Goal: Task Accomplishment & Management: Use online tool/utility

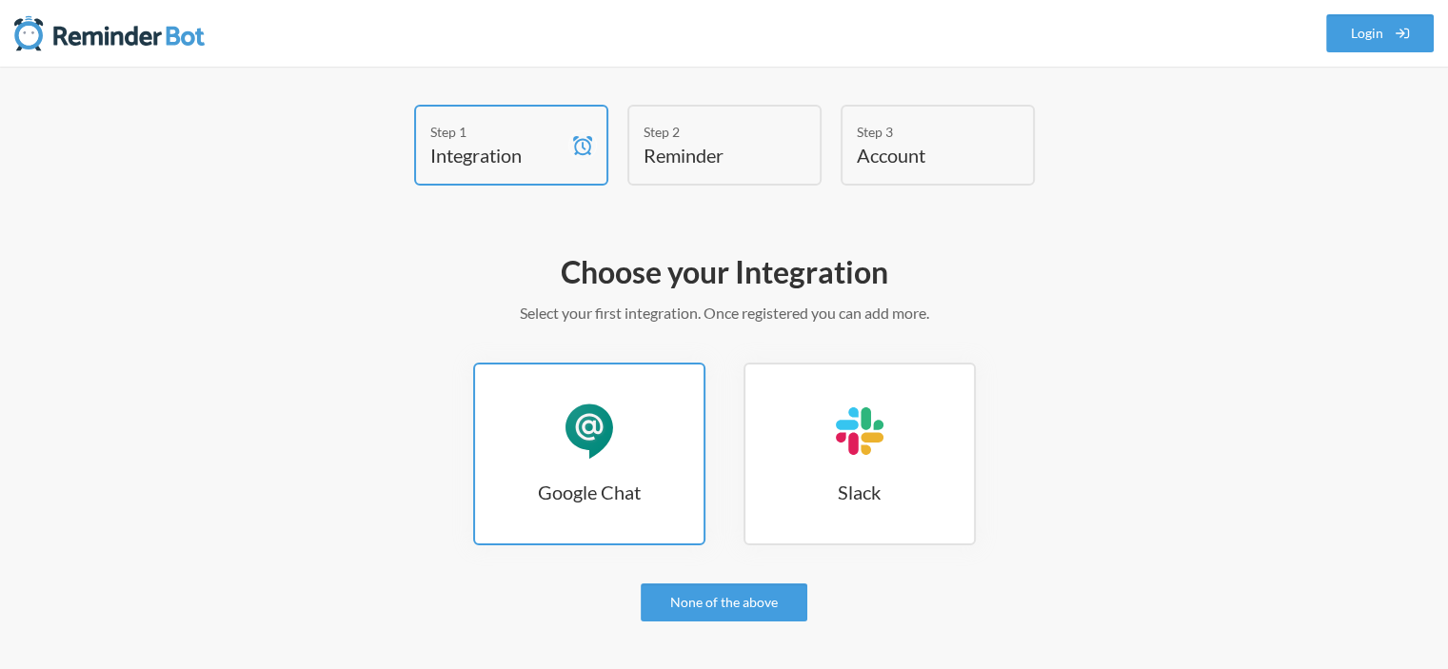
click at [579, 483] on h3 "Google Chat" at bounding box center [589, 492] width 228 height 27
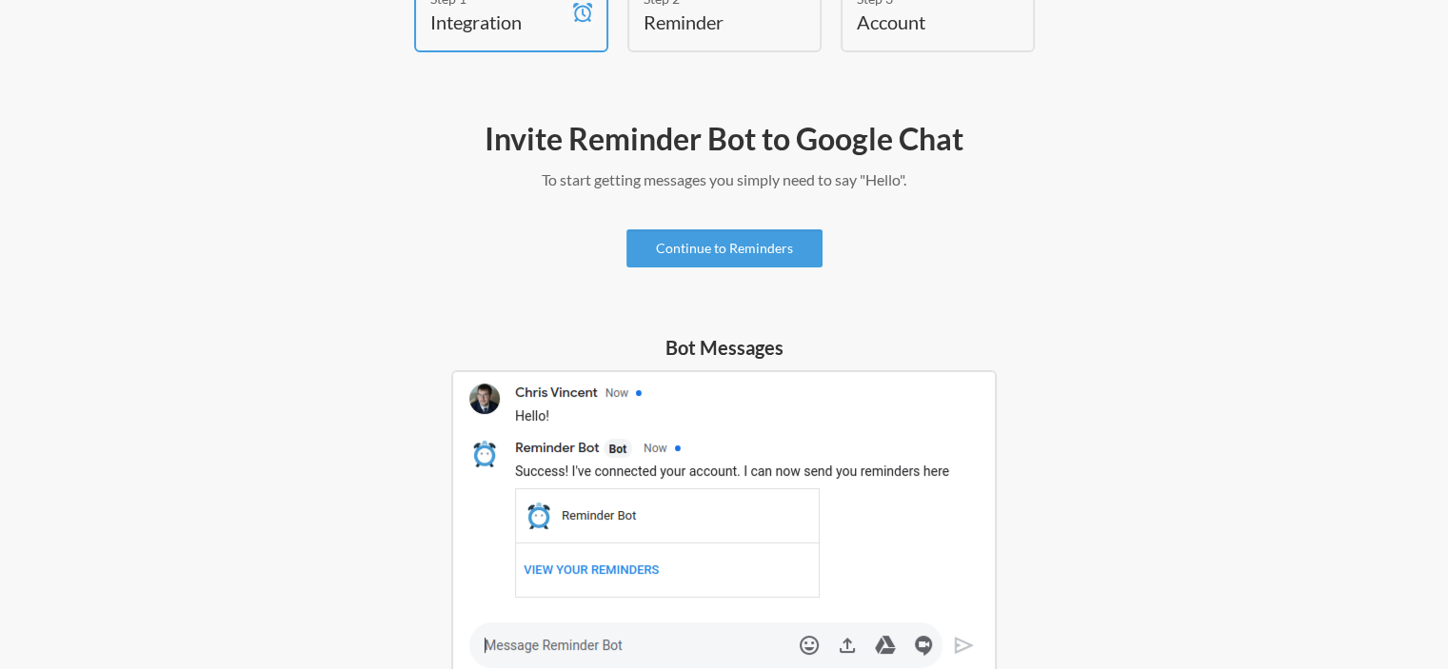
scroll to position [95, 0]
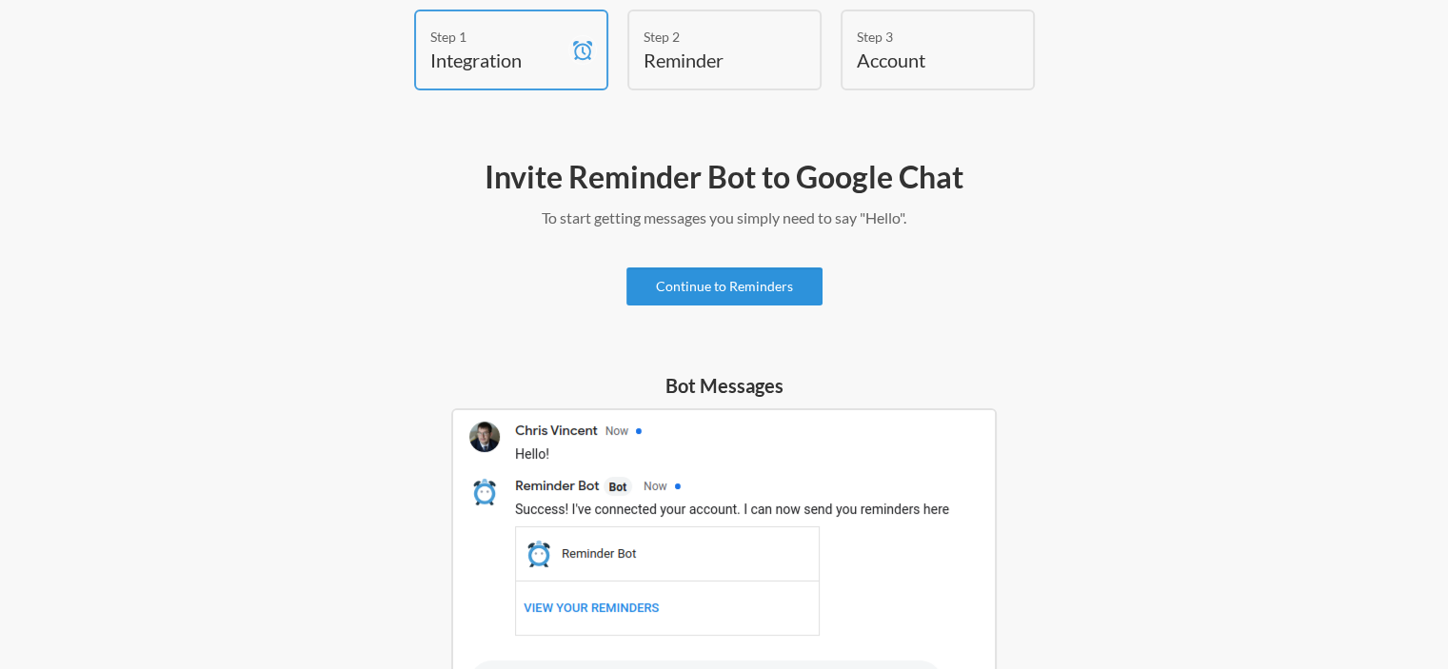
click at [703, 291] on link "Continue to Reminders" at bounding box center [724, 287] width 196 height 38
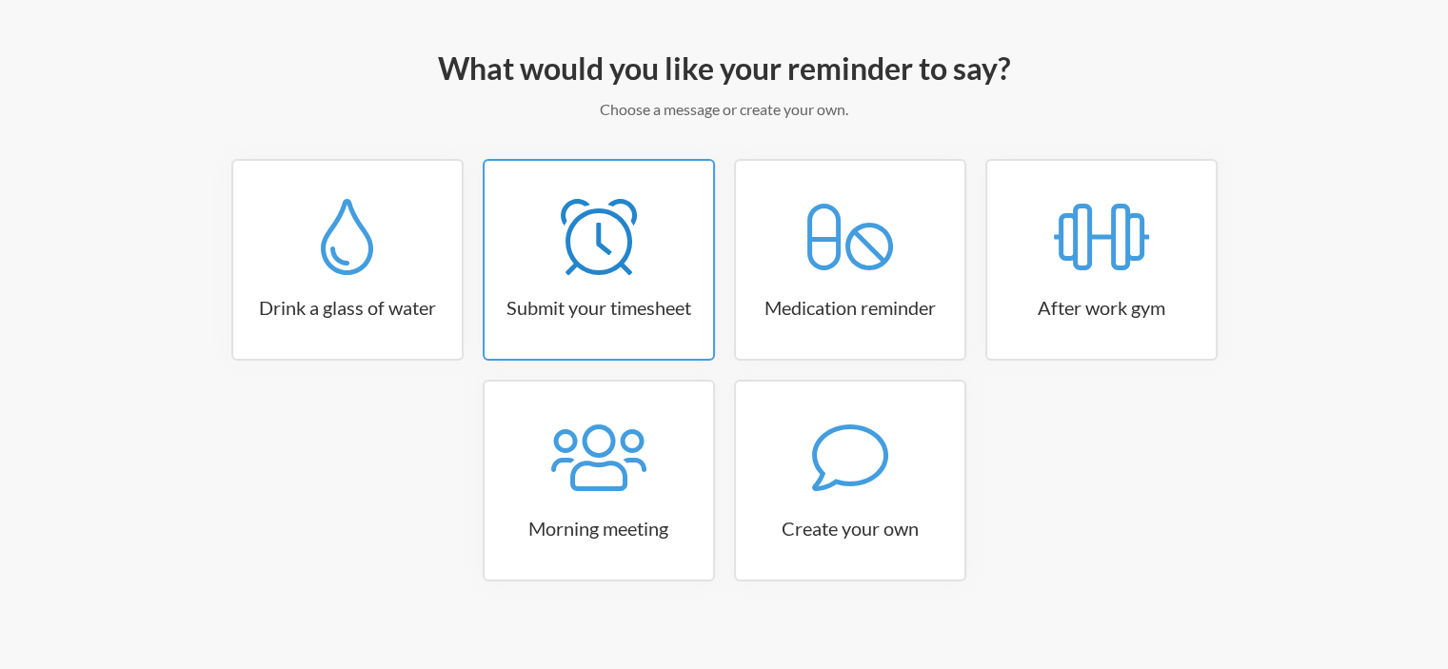
scroll to position [217, 0]
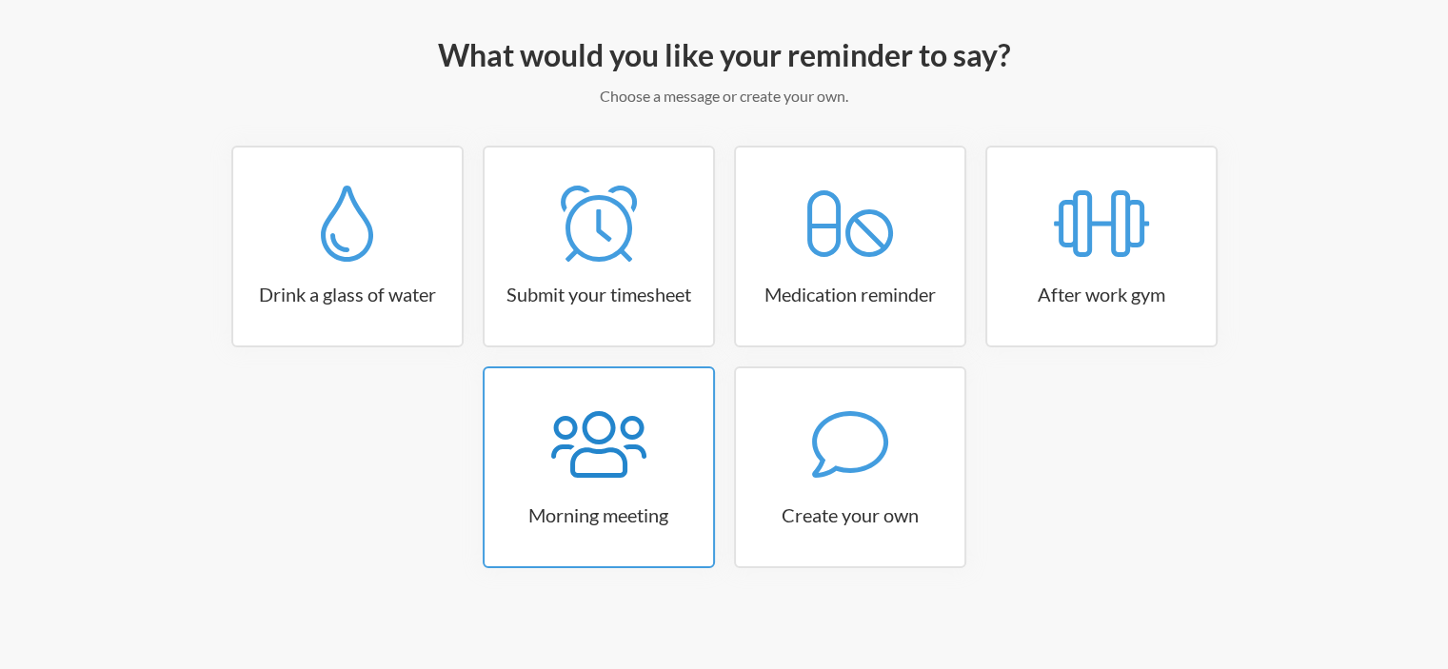
click at [659, 430] on div at bounding box center [599, 445] width 228 height 76
select select "08:30:00"
select select "true"
select select "09:45:00"
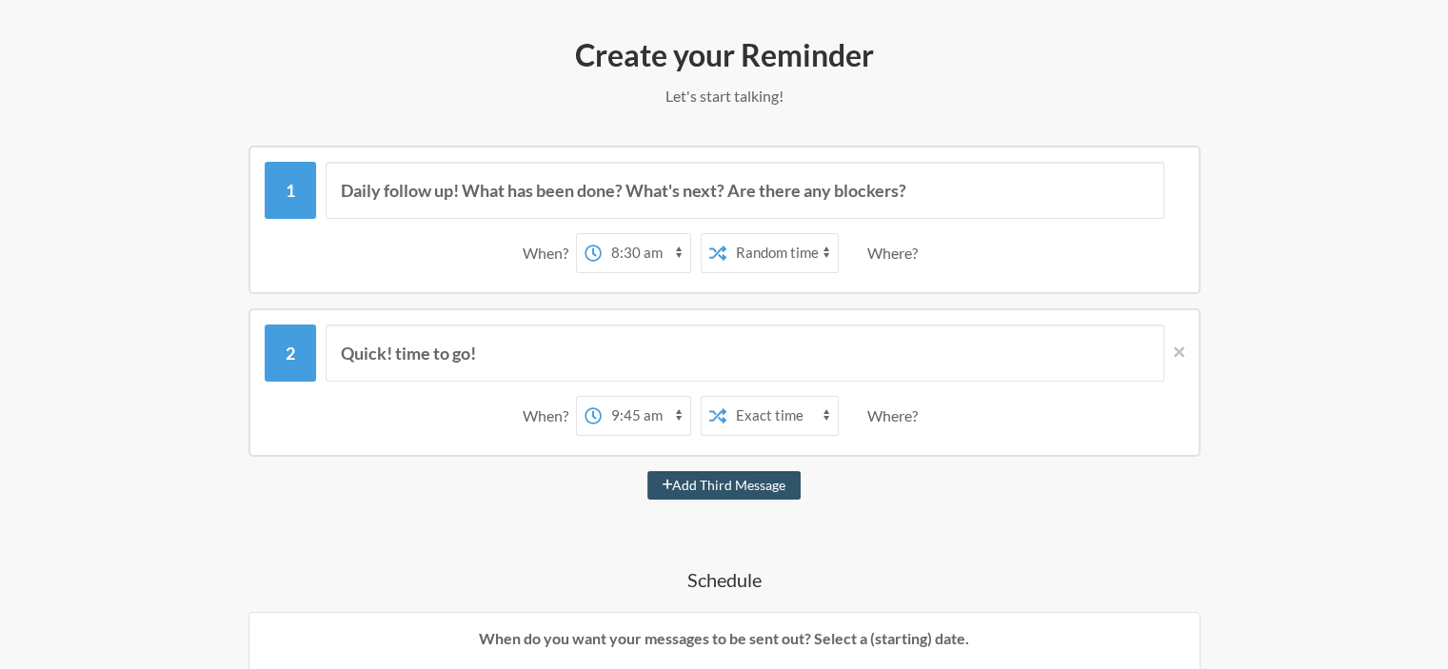
click at [631, 254] on select "12:00 am 12:15 am 12:30 am 12:45 am 1:00 am 1:15 am 1:30 am 1:45 am 2:00 am 2:1…" at bounding box center [646, 253] width 89 height 38
select select "08:45:00"
click at [602, 234] on select "12:00 am 12:15 am 12:30 am 12:45 am 1:00 am 1:15 am 1:30 am 1:45 am 2:00 am 2:1…" at bounding box center [646, 253] width 89 height 38
click at [806, 254] on select "Exact time Random time" at bounding box center [781, 253] width 111 height 38
select select "false"
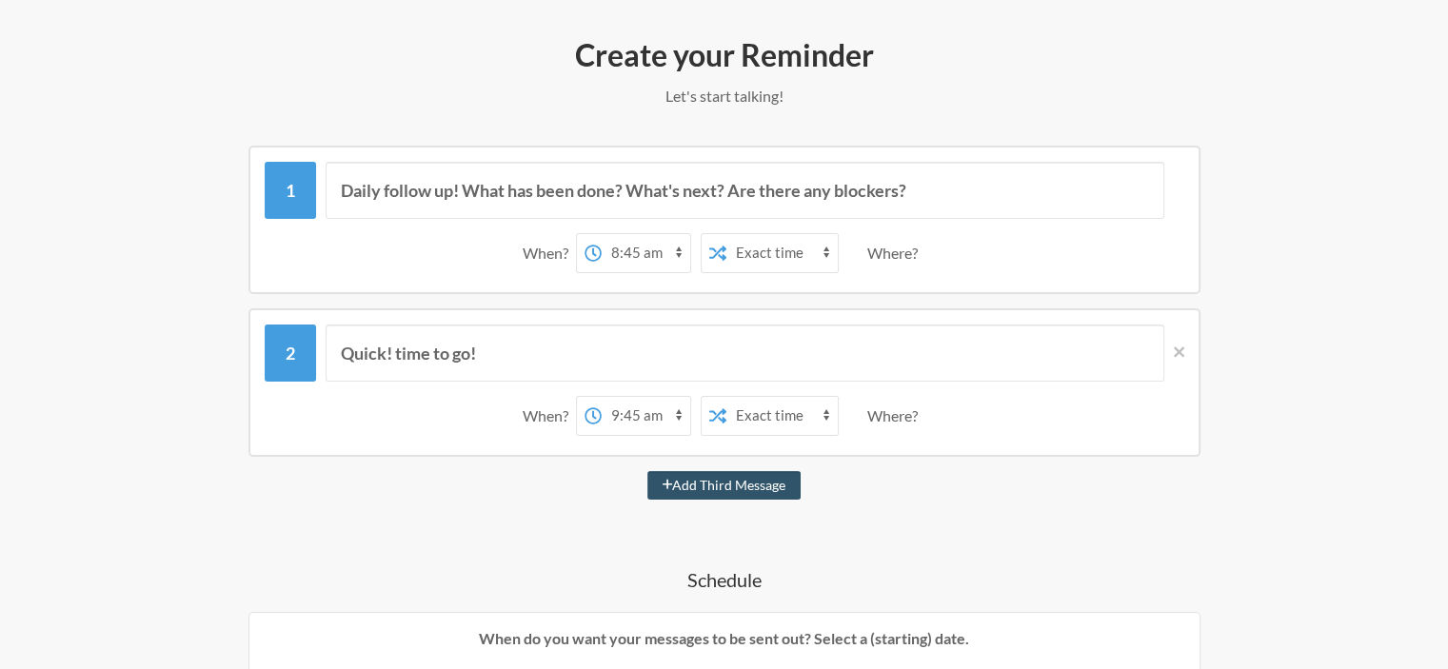
click at [726, 234] on select "Exact time Random time" at bounding box center [781, 253] width 111 height 38
click at [665, 252] on select "12:00 am 12:15 am 12:30 am 12:45 am 1:00 am 1:15 am 1:30 am 1:45 am 2:00 am 2:1…" at bounding box center [646, 253] width 89 height 38
click at [602, 234] on select "12:00 am 12:15 am 12:30 am 12:45 am 1:00 am 1:15 am 1:30 am 1:45 am 2:00 am 2:1…" at bounding box center [646, 253] width 89 height 38
click at [897, 254] on div "Where?" at bounding box center [896, 253] width 58 height 40
click at [881, 254] on div "Where?" at bounding box center [896, 253] width 58 height 40
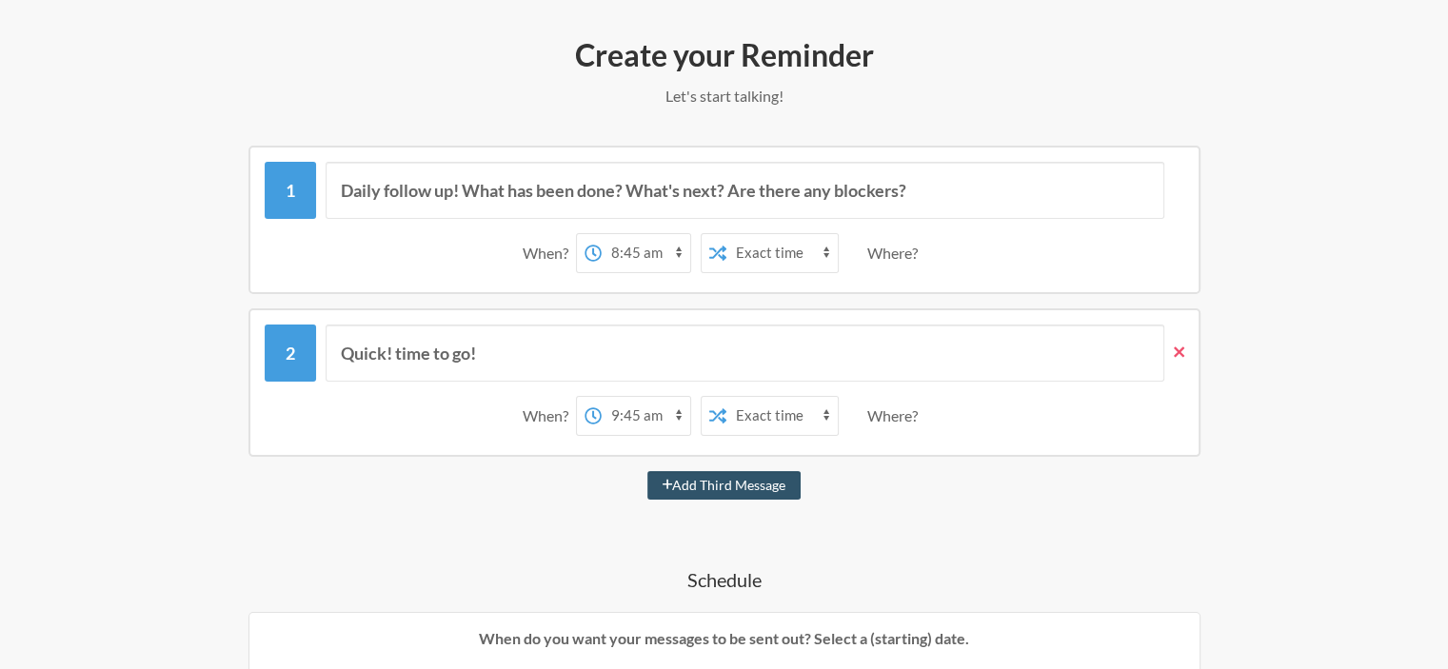
click at [1177, 348] on icon at bounding box center [1179, 352] width 10 height 10
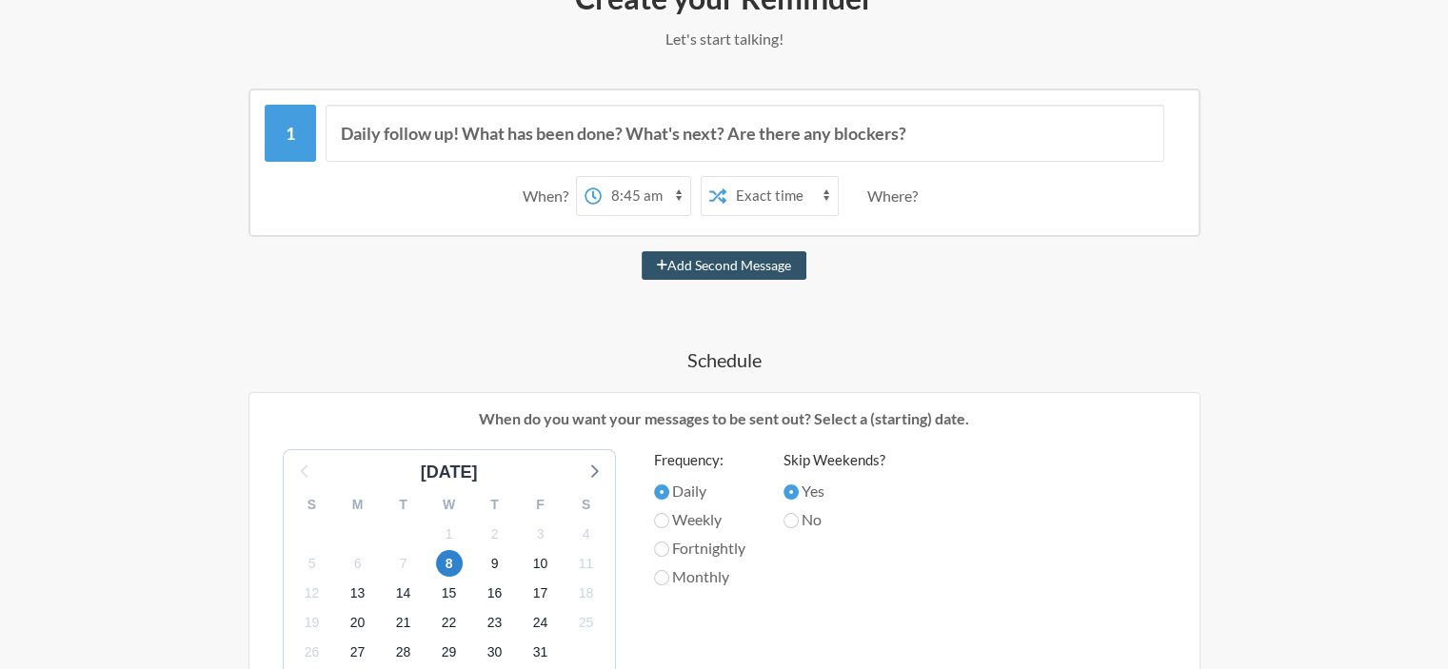
scroll to position [179, 0]
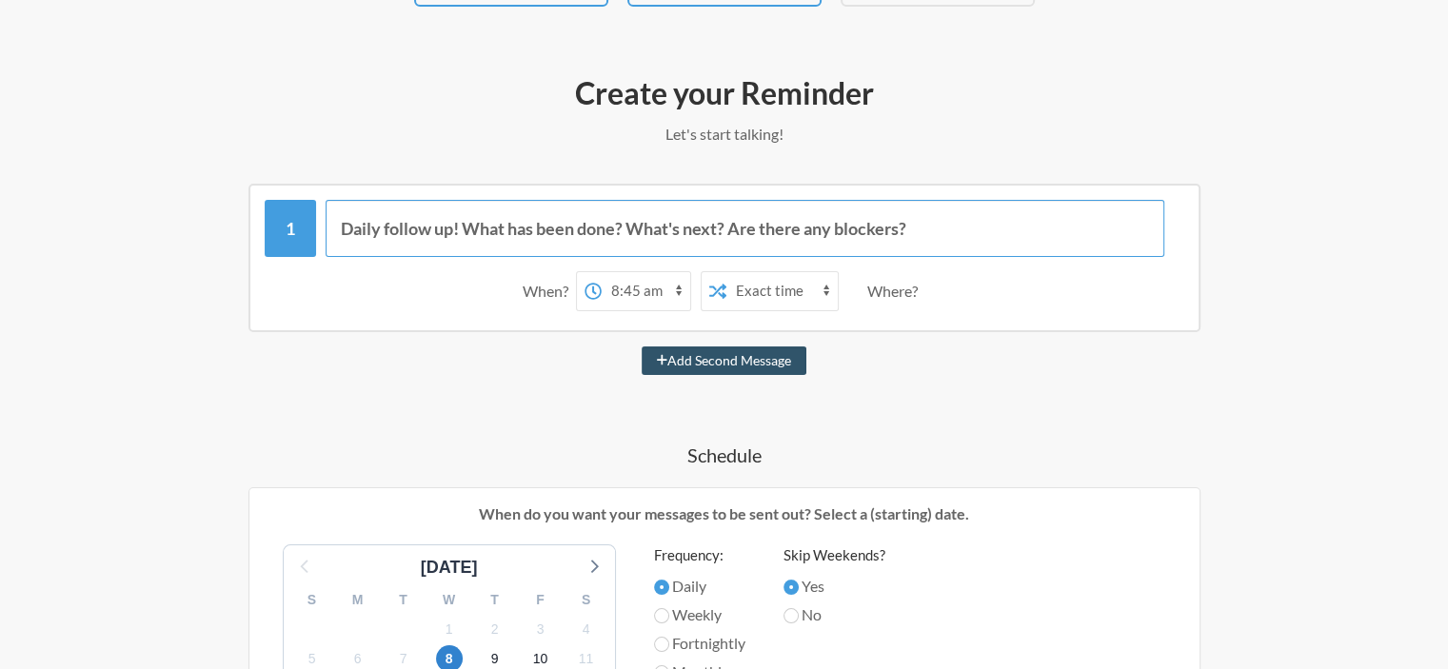
click at [752, 213] on input "Daily follow up! What has been done? What's next? Are there any blockers?" at bounding box center [745, 228] width 839 height 57
click at [759, 228] on input "Daily follow up! What has been done? What's next? Are there any blockers?" at bounding box center [745, 228] width 839 height 57
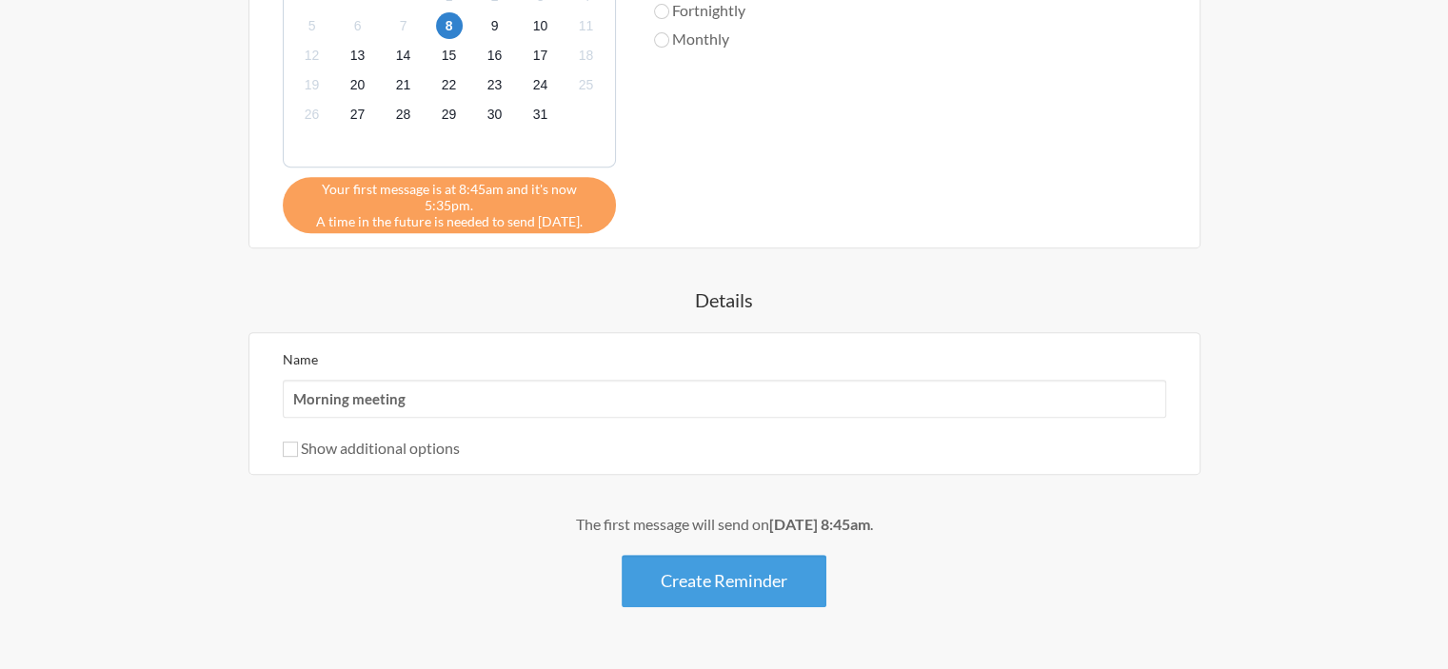
scroll to position [845, 0]
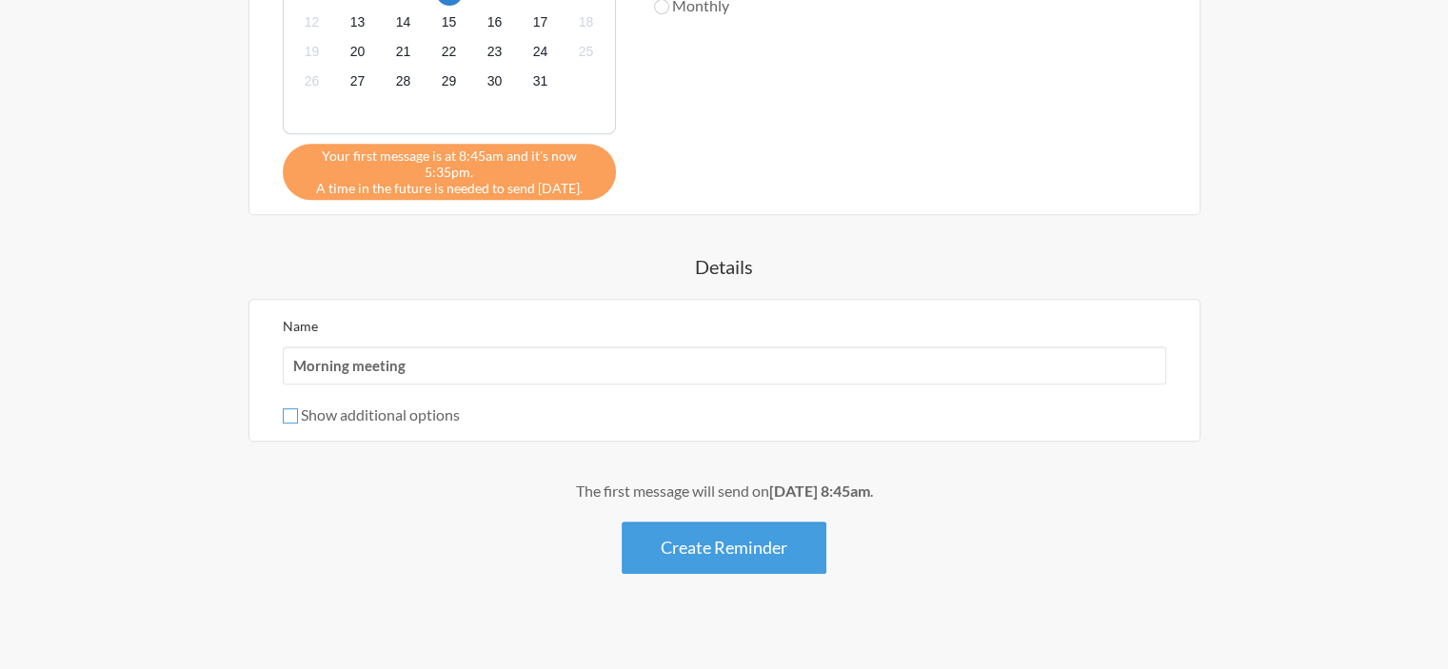
click at [293, 408] on input "Show additional options" at bounding box center [290, 415] width 15 height 15
checkbox input "true"
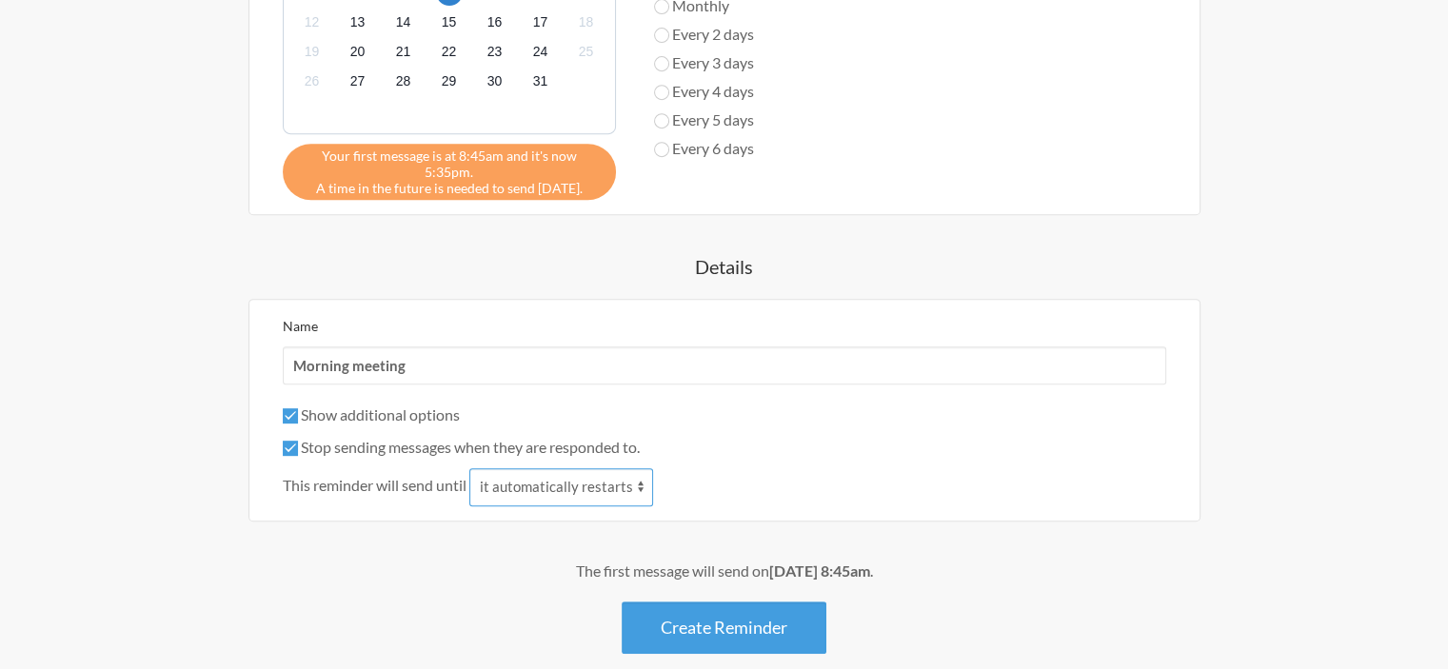
click at [520, 470] on select "it automatically restarts it is replied to" at bounding box center [561, 487] width 184 height 38
click at [750, 468] on div "This reminder will send until it automatically restarts it is replied to" at bounding box center [724, 487] width 883 height 38
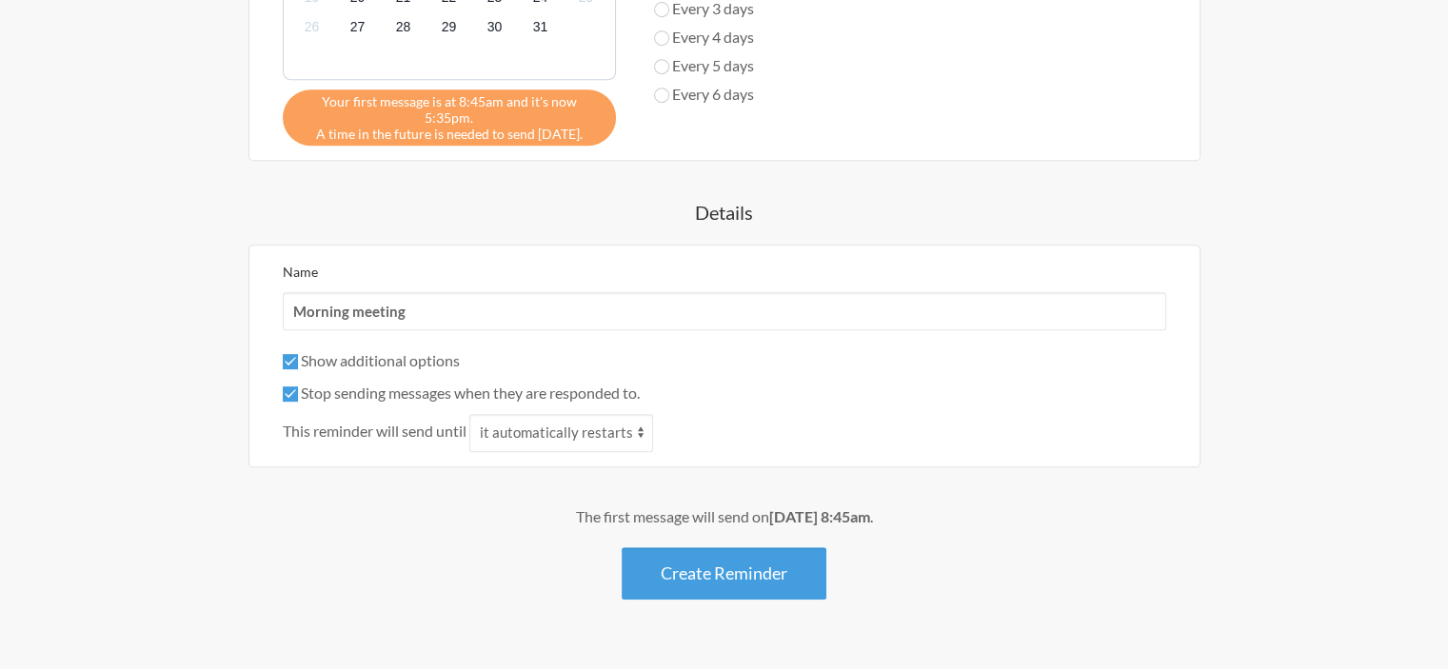
scroll to position [925, 0]
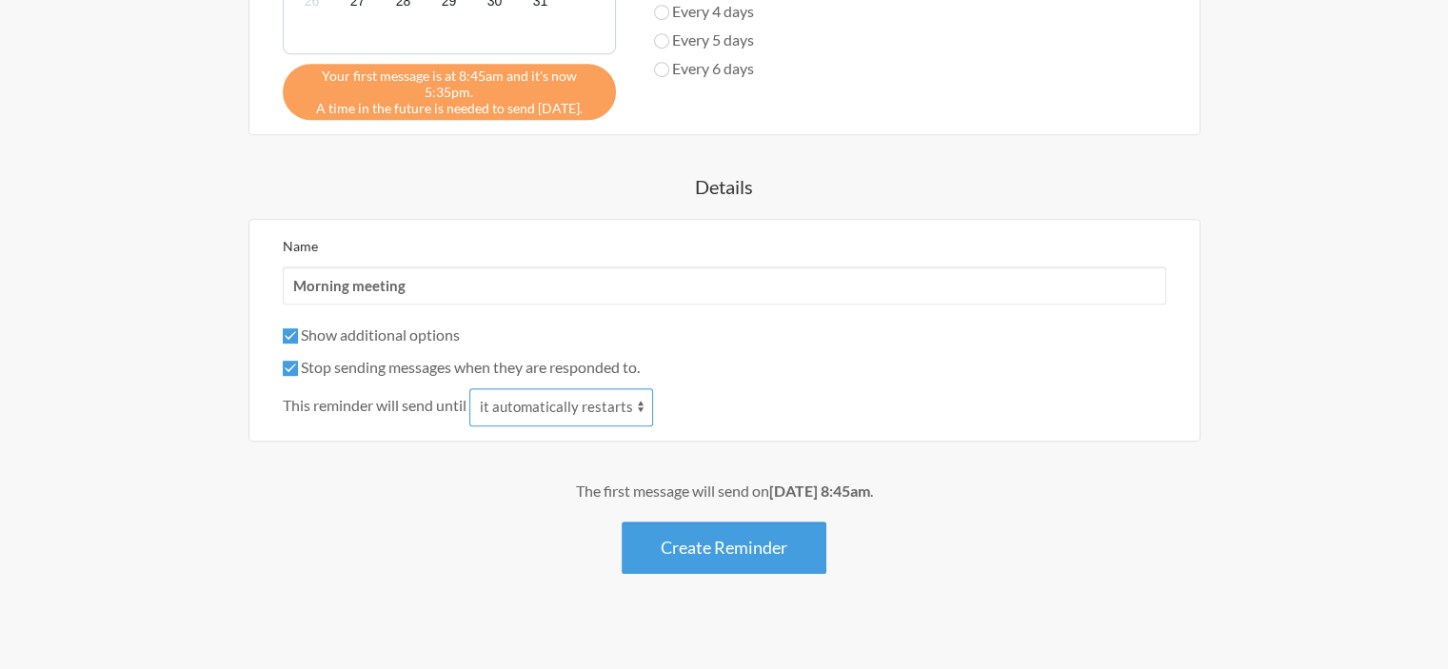
click at [561, 393] on select "it automatically restarts it is replied to" at bounding box center [561, 407] width 184 height 38
click at [471, 388] on select "it automatically restarts it is replied to" at bounding box center [561, 407] width 184 height 38
click at [588, 394] on select "it automatically restarts it is replied to" at bounding box center [561, 407] width 184 height 38
select select "0"
click at [471, 388] on select "it automatically restarts it is replied to" at bounding box center [561, 407] width 184 height 38
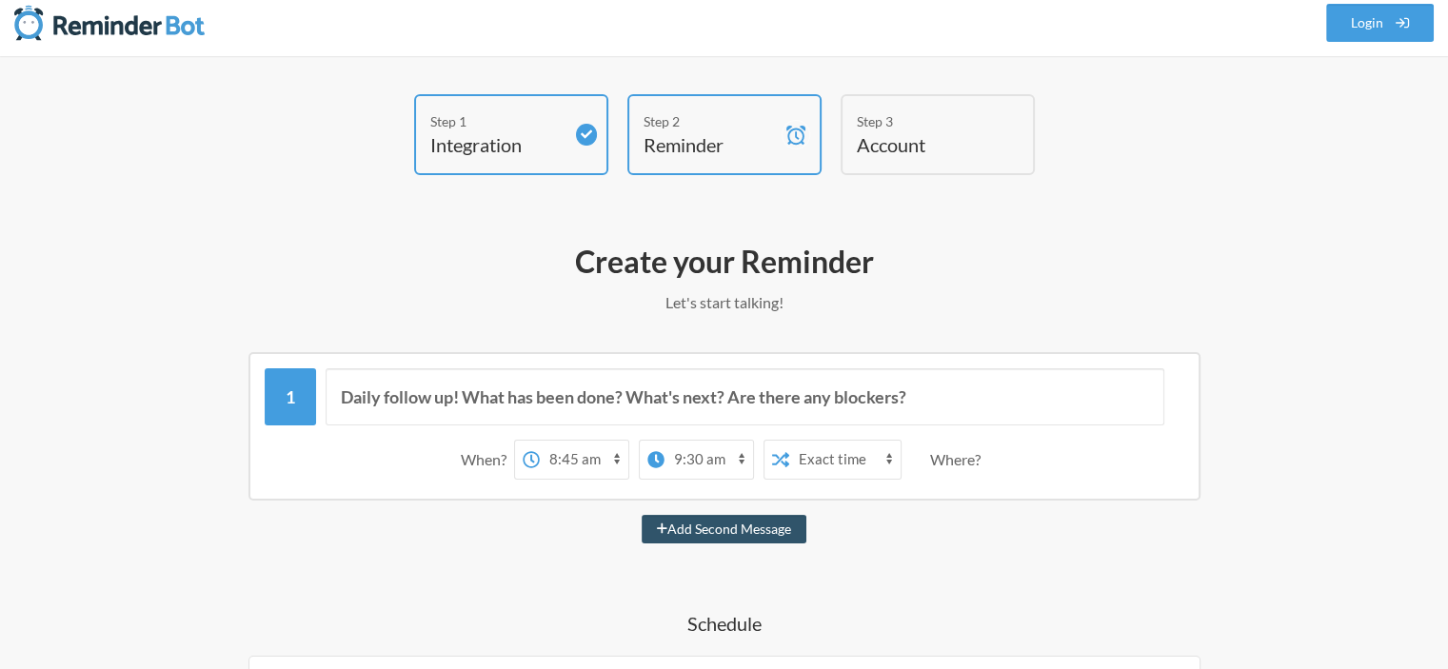
scroll to position [0, 0]
